Goal: Transaction & Acquisition: Purchase product/service

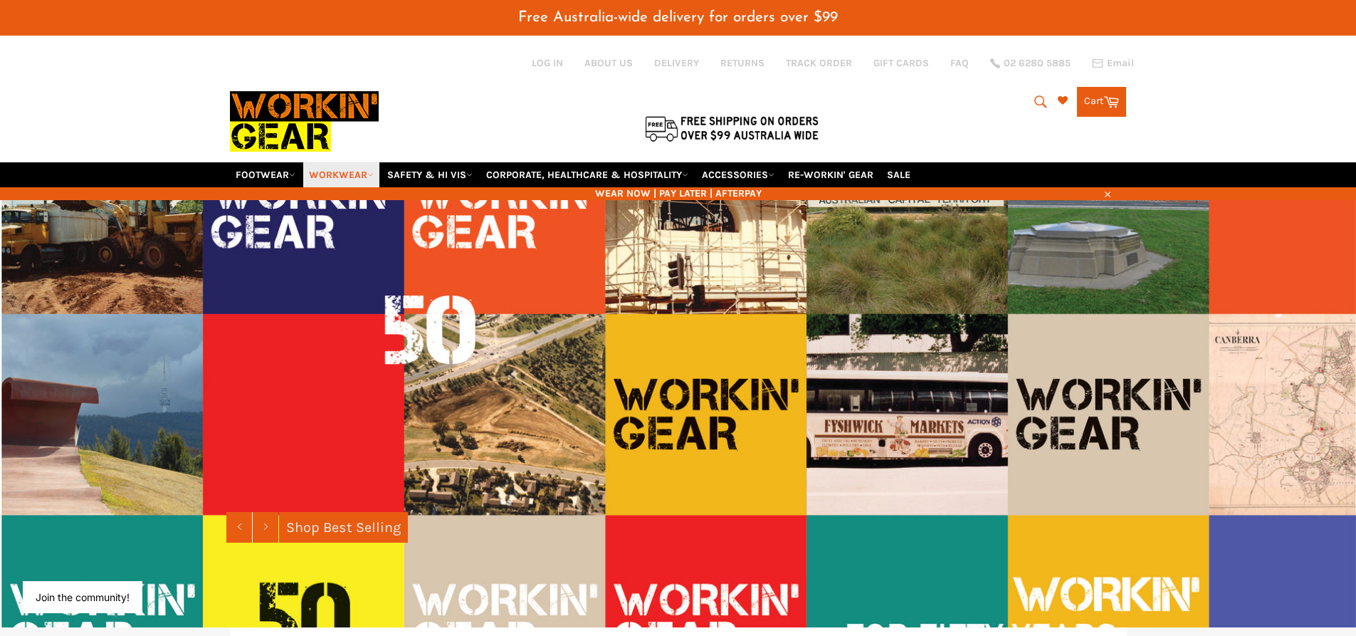
click at [338, 177] on link "WORKWEAR" at bounding box center [341, 174] width 76 height 25
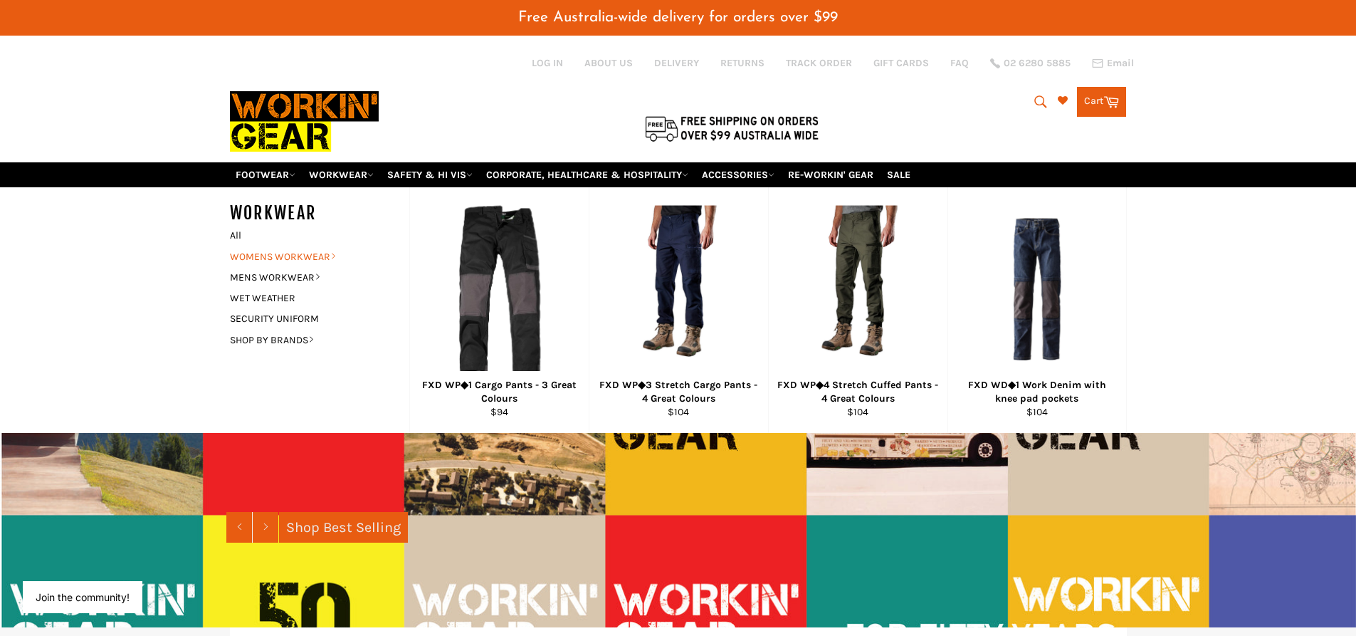
click at [304, 251] on link "WOMENS WORKWEAR" at bounding box center [309, 256] width 172 height 21
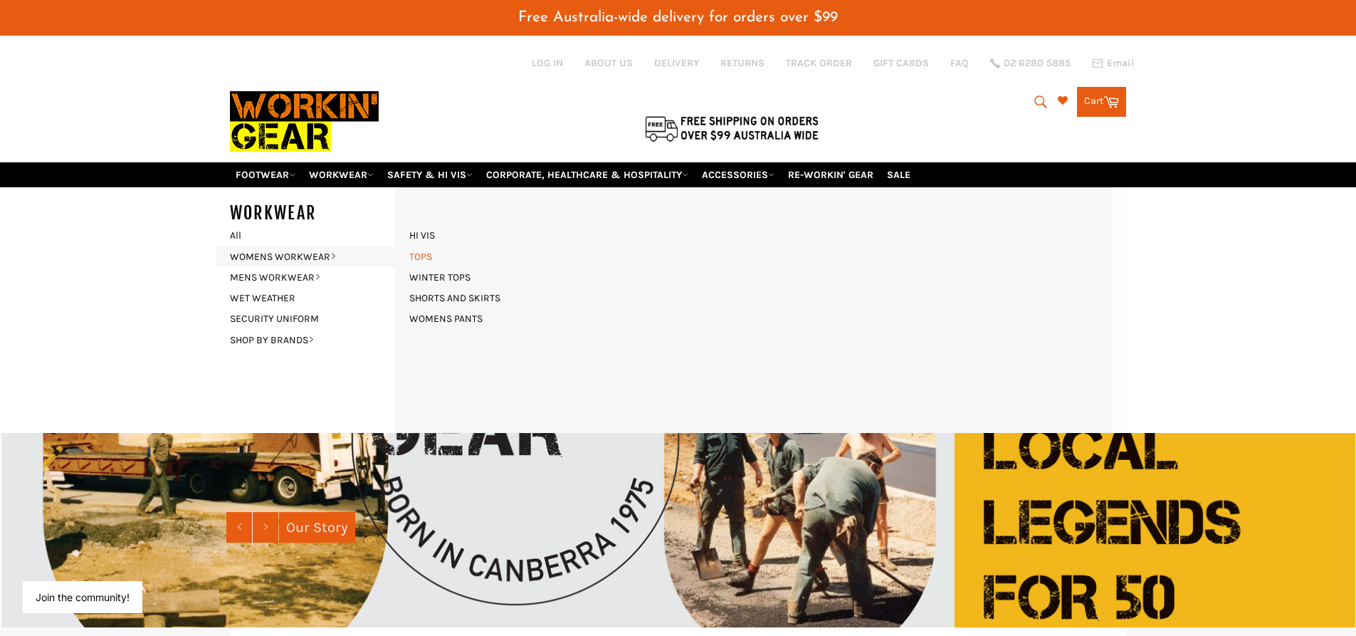
click at [413, 254] on link "TOPS" at bounding box center [420, 256] width 37 height 21
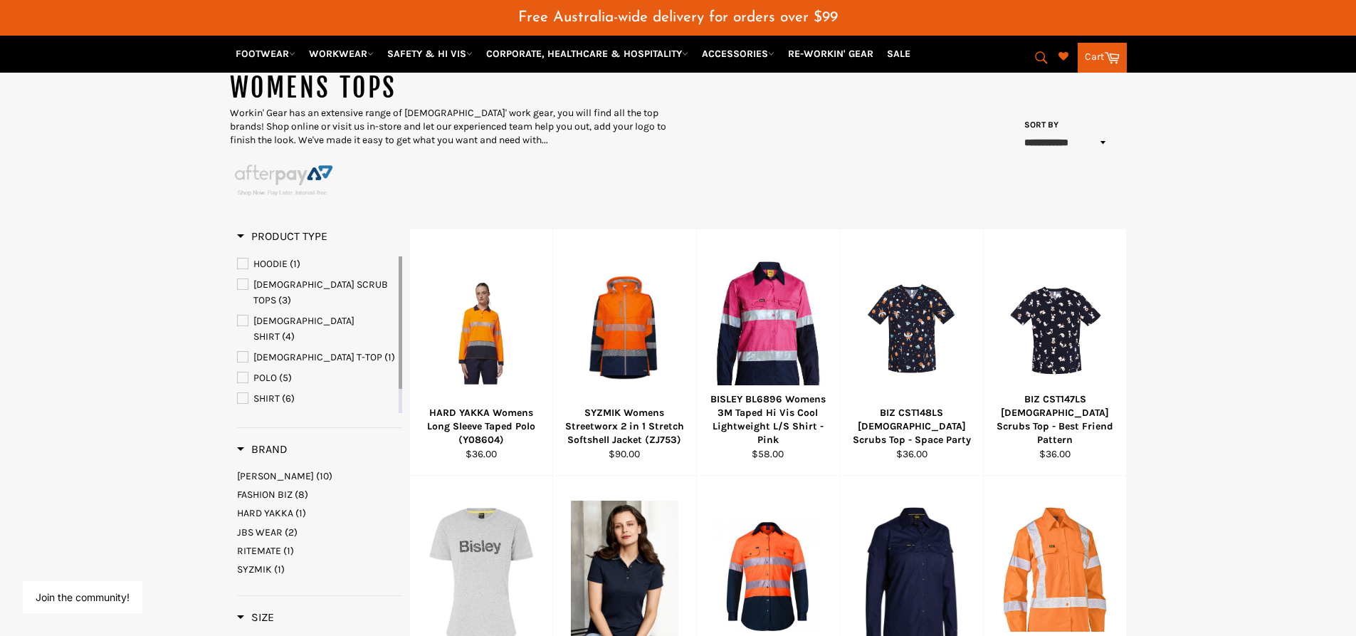
scroll to position [142, 0]
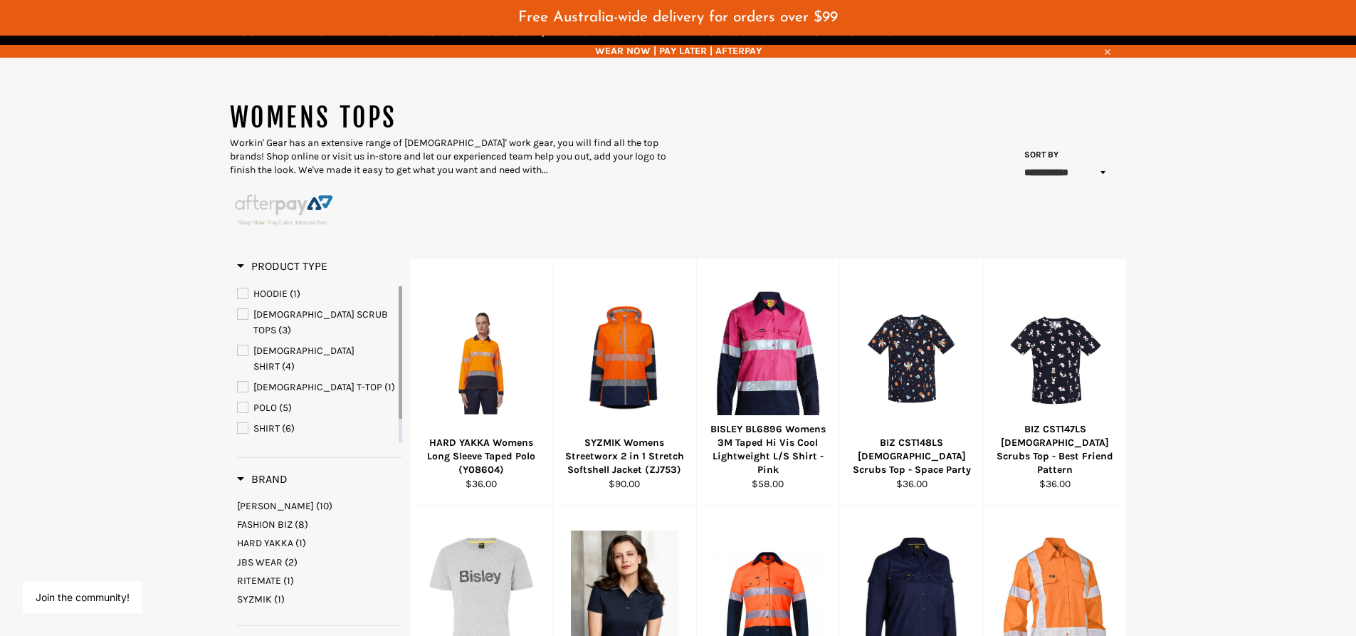
click at [242, 345] on span "LADIES SHIRT" at bounding box center [243, 350] width 10 height 10
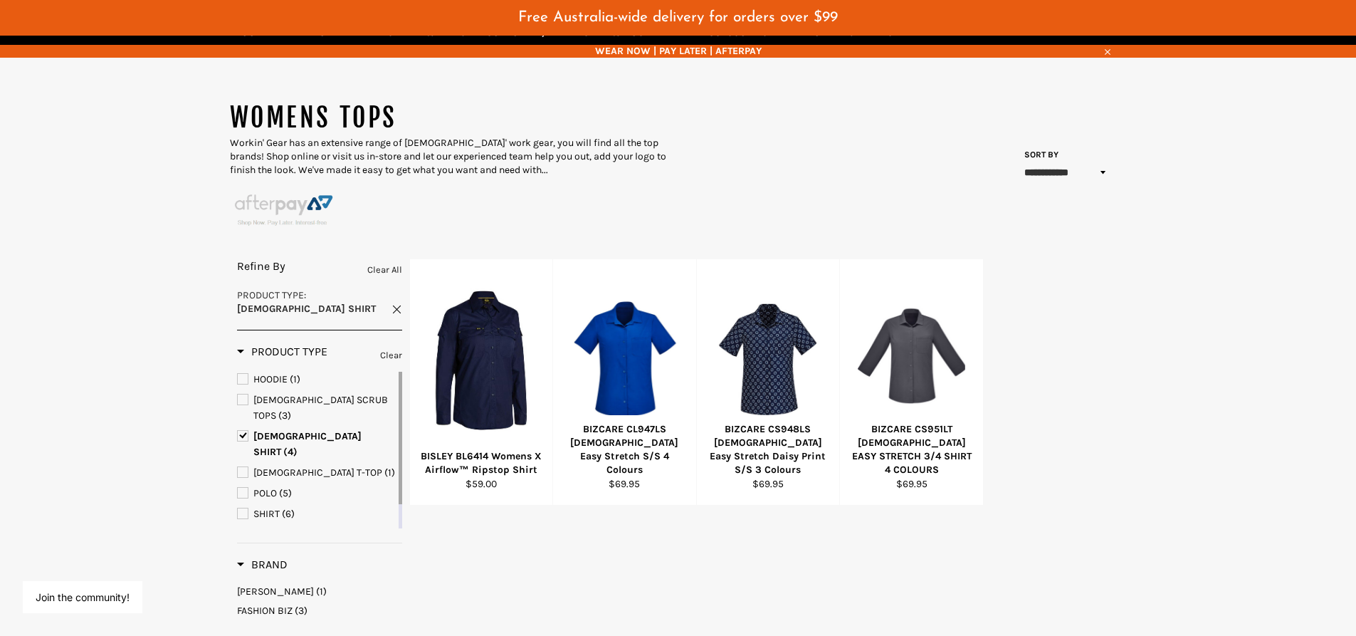
click at [246, 488] on span "POLO" at bounding box center [243, 493] width 10 height 10
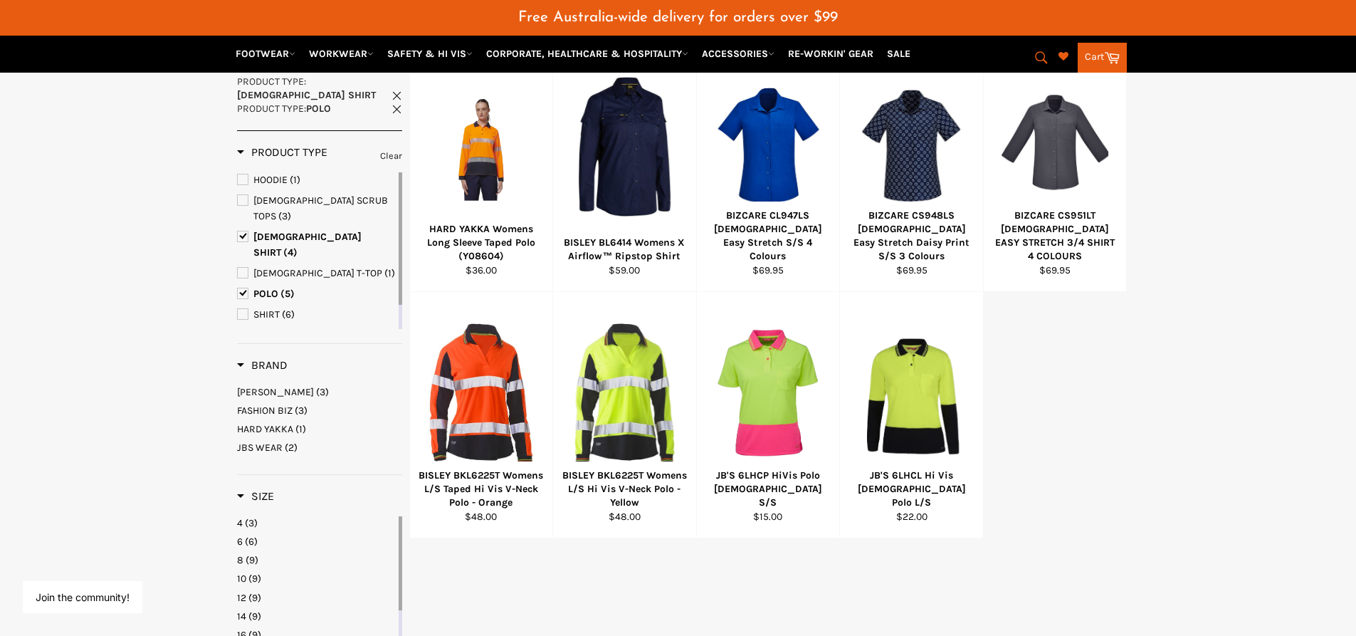
scroll to position [71, 0]
